Goal: Task Accomplishment & Management: Manage account settings

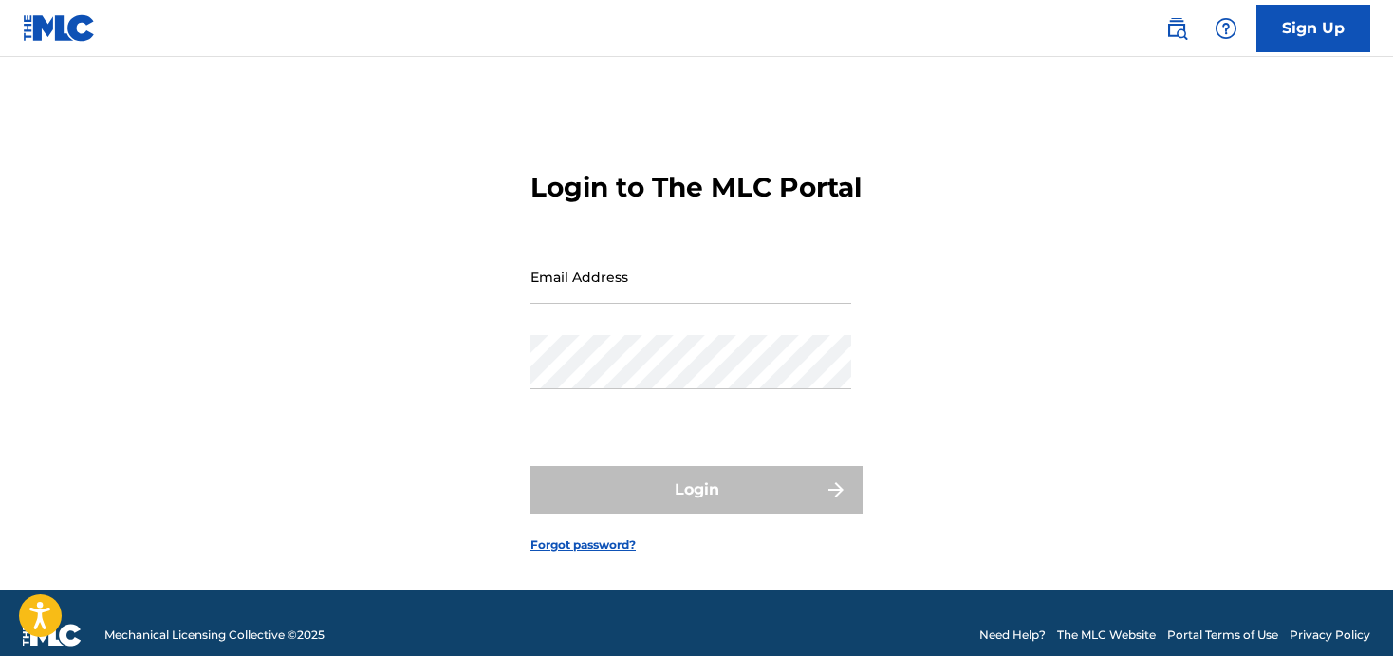
click at [644, 304] on input "Email Address" at bounding box center [690, 277] width 321 height 54
type input "[EMAIL_ADDRESS][DOMAIN_NAME]"
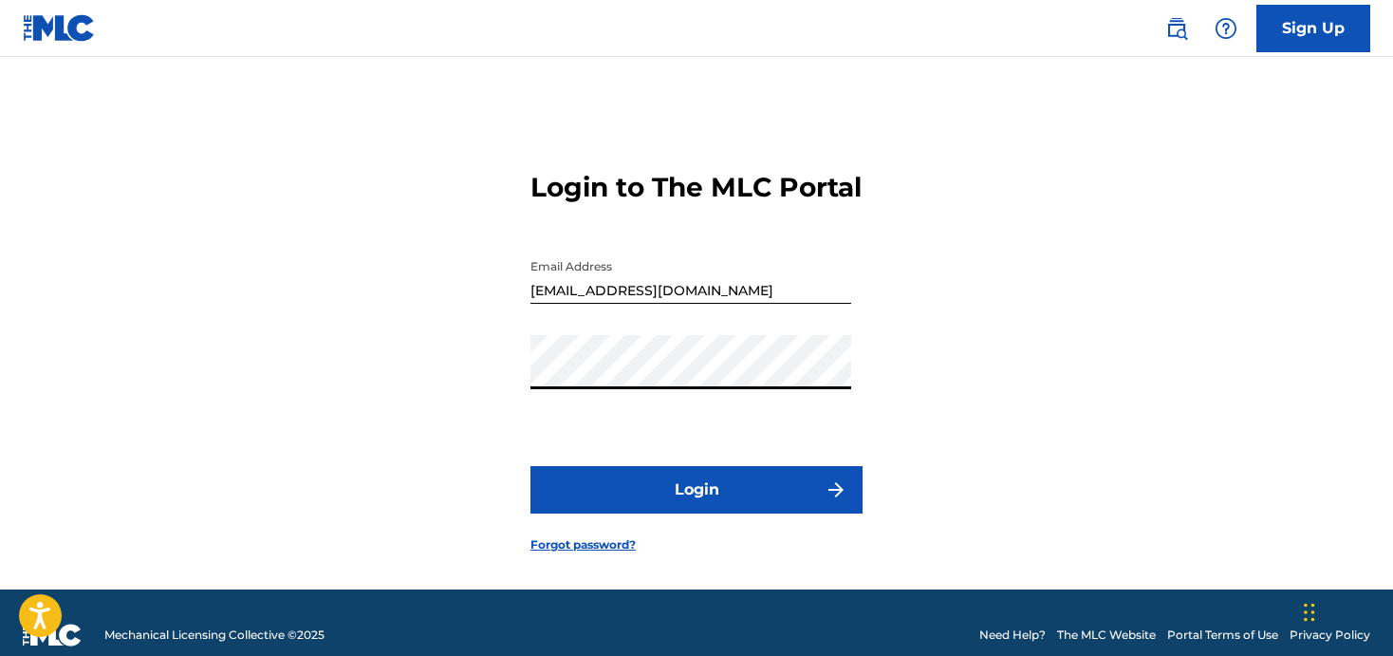
click at [682, 504] on button "Login" at bounding box center [696, 489] width 332 height 47
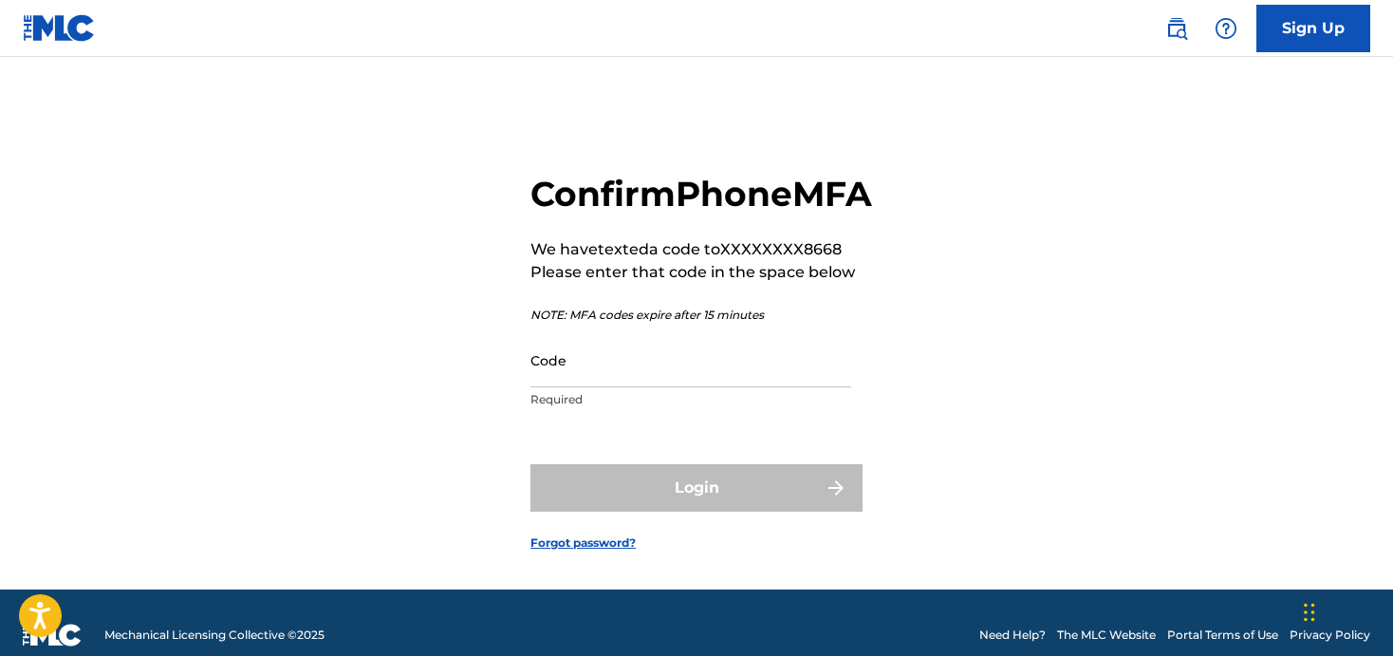
click at [542, 408] on p "Required" at bounding box center [690, 399] width 321 height 17
click at [548, 387] on input "Code" at bounding box center [690, 360] width 321 height 54
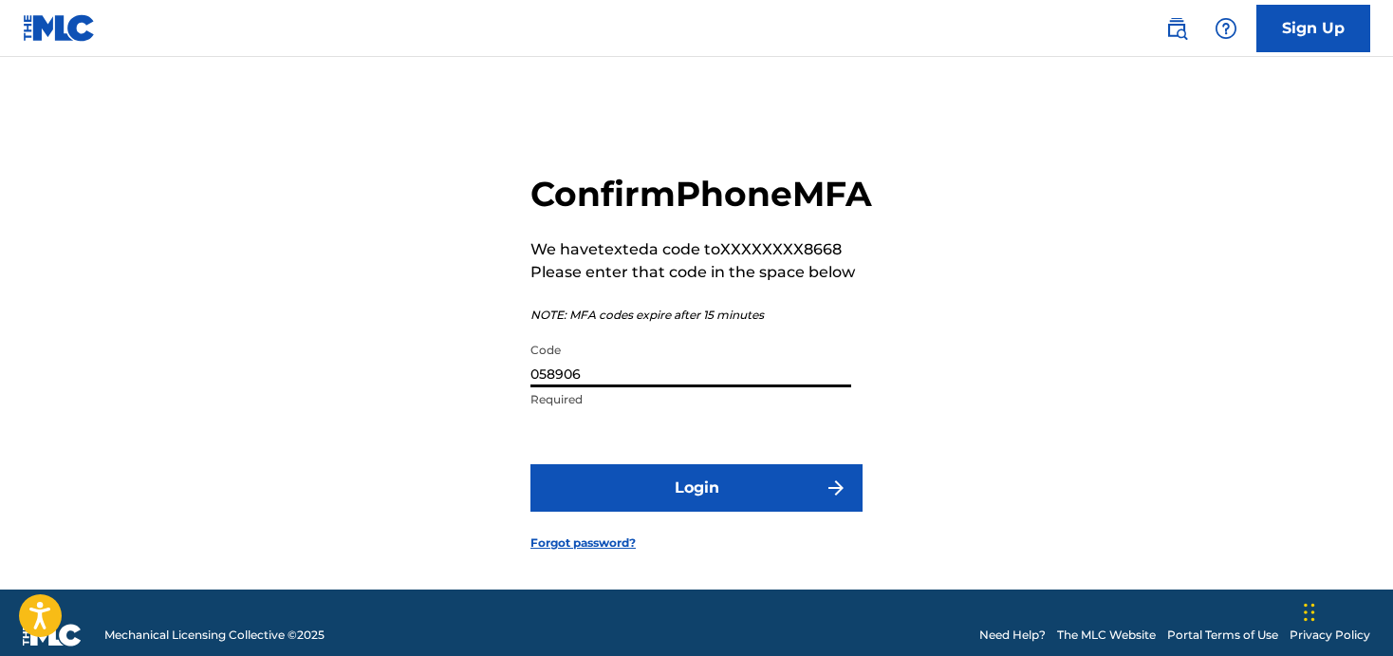
type input "058906"
click at [779, 511] on button "Login" at bounding box center [696, 487] width 332 height 47
